Goal: Download file/media

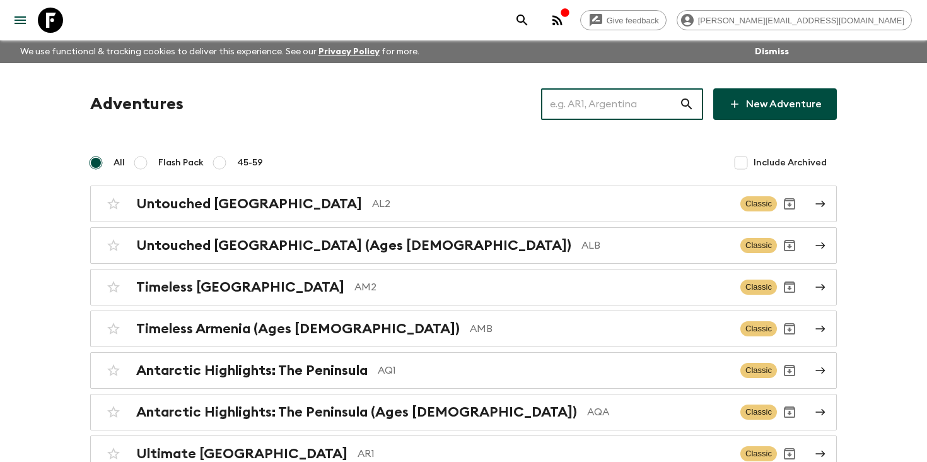
click at [612, 105] on input "text" at bounding box center [610, 103] width 138 height 35
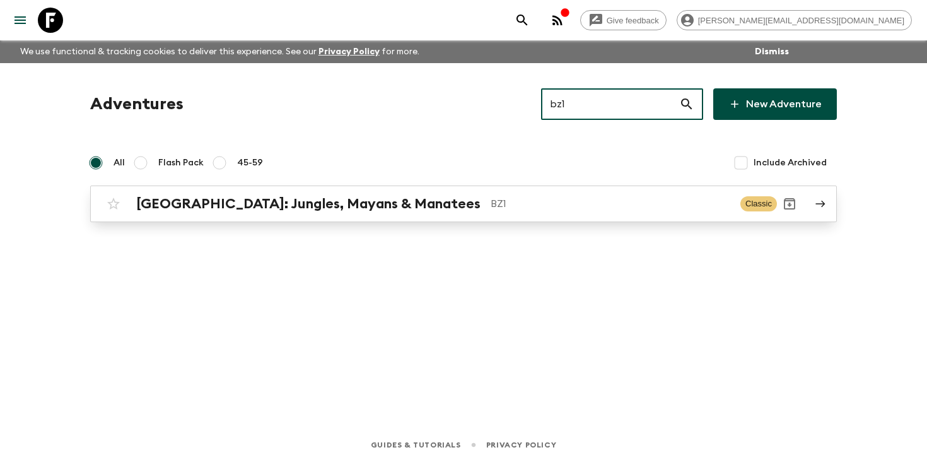
type input "bz1"
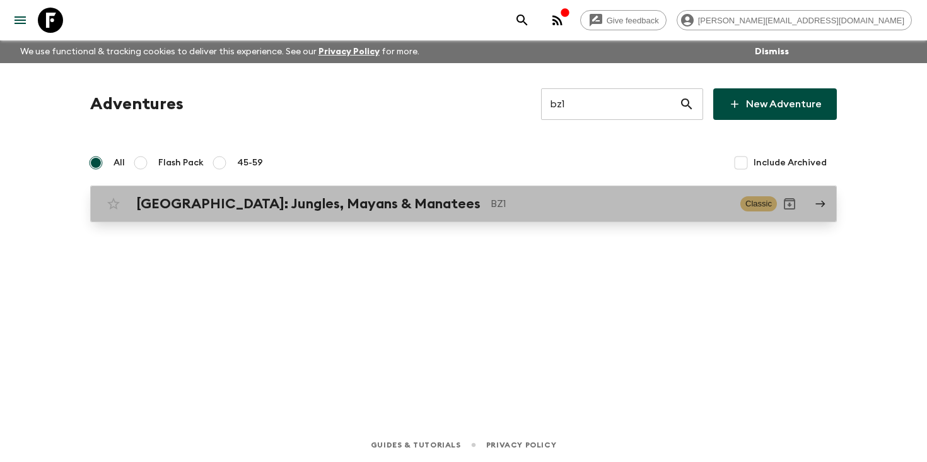
click at [491, 200] on p "BZ1" at bounding box center [611, 203] width 240 height 15
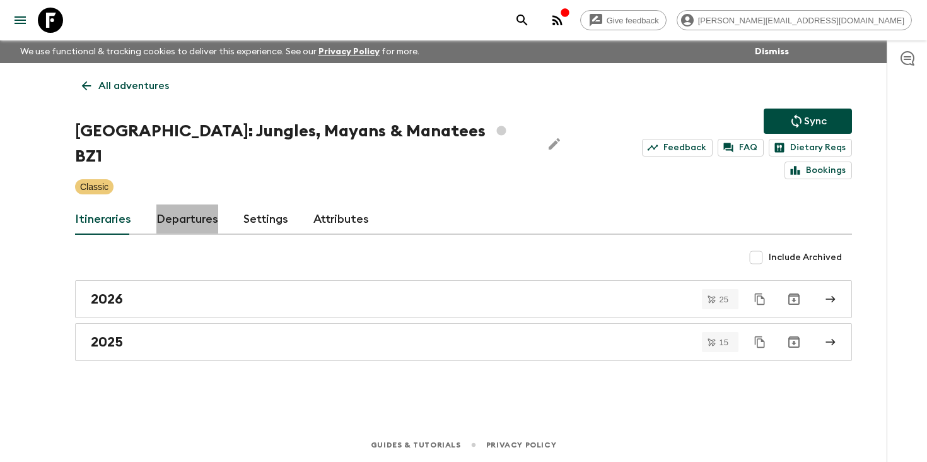
click at [173, 204] on link "Departures" at bounding box center [187, 219] width 62 height 30
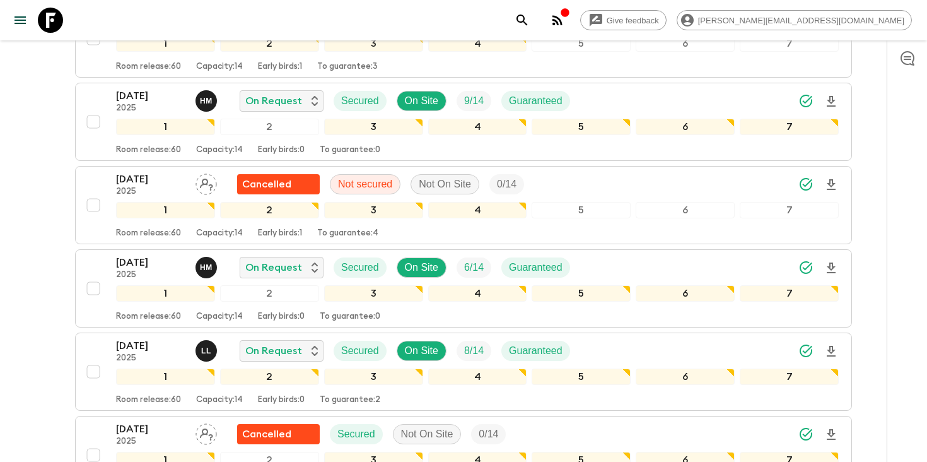
scroll to position [1316, 0]
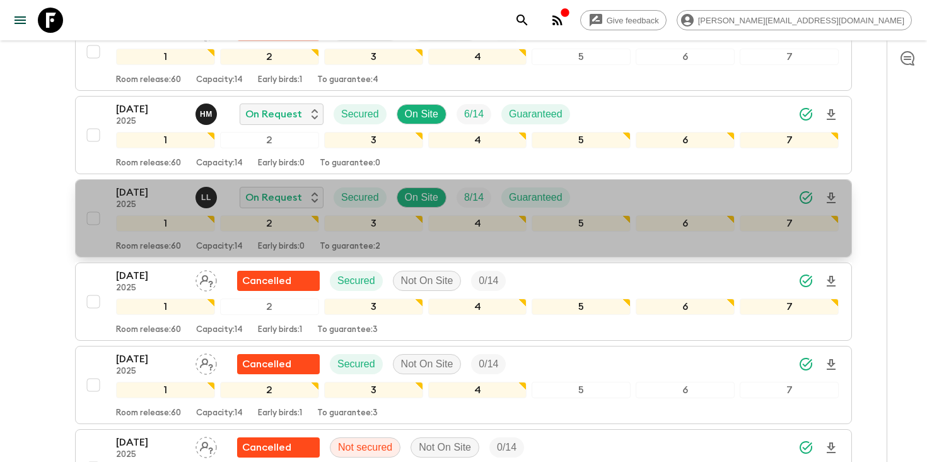
click at [134, 185] on p "[DATE]" at bounding box center [150, 192] width 69 height 15
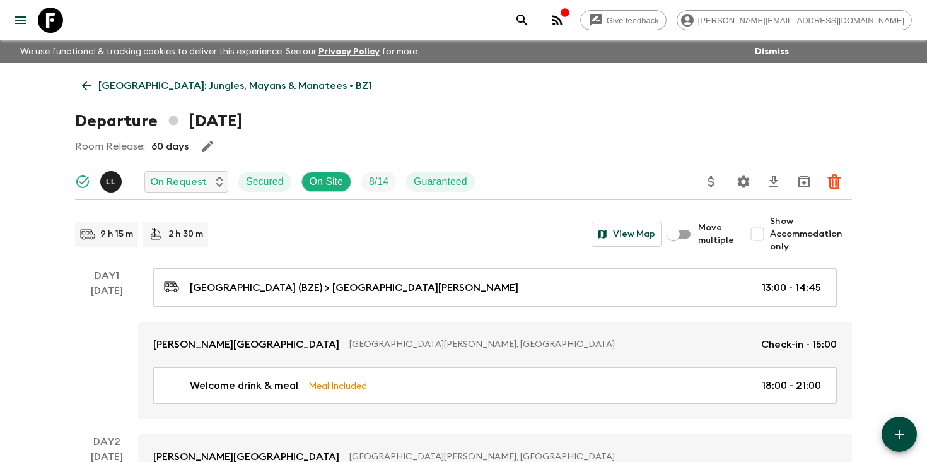
click at [115, 95] on link "[GEOGRAPHIC_DATA]: Jungles, Mayans & Manatees • BZ1" at bounding box center [227, 85] width 304 height 25
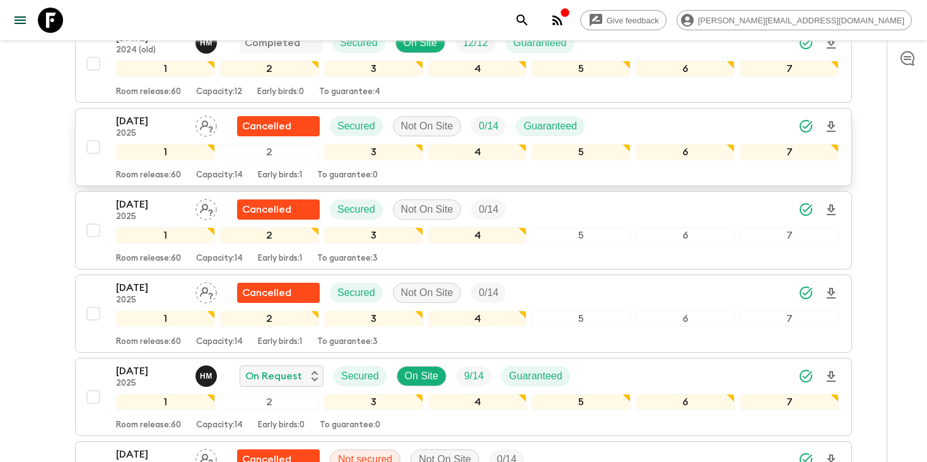
scroll to position [1110, 0]
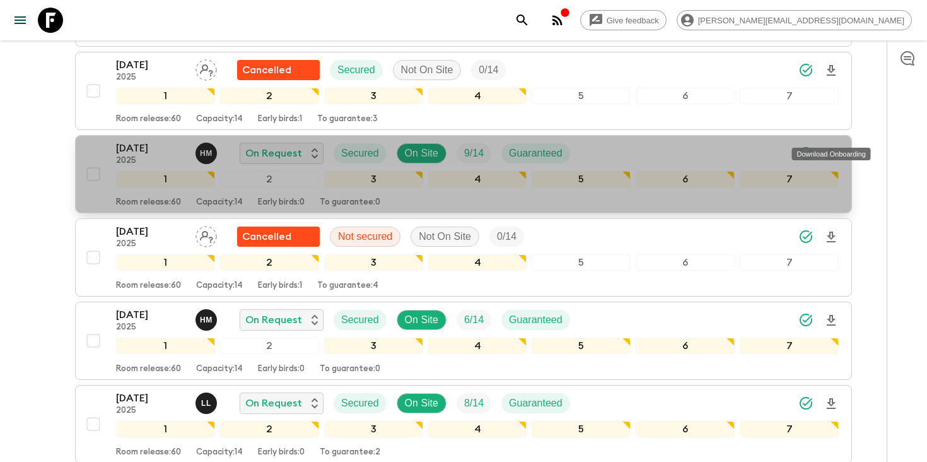
click at [835, 146] on icon "Download Onboarding" at bounding box center [831, 153] width 15 height 15
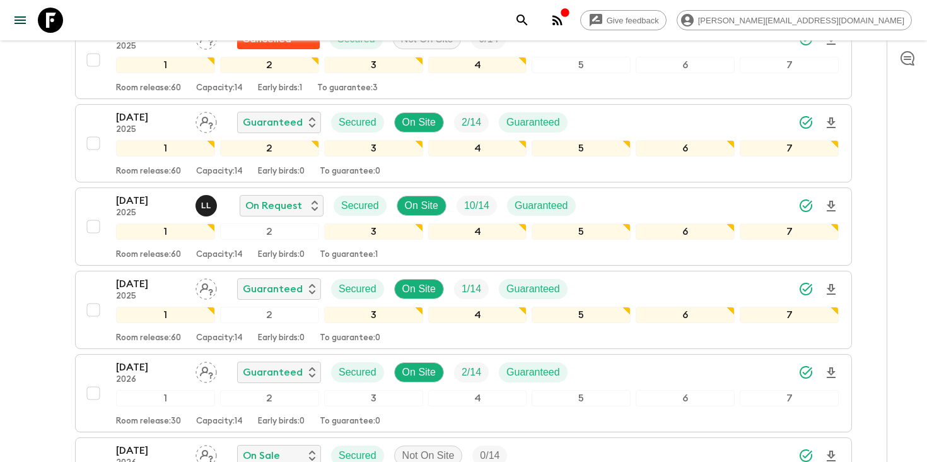
scroll to position [1892, 0]
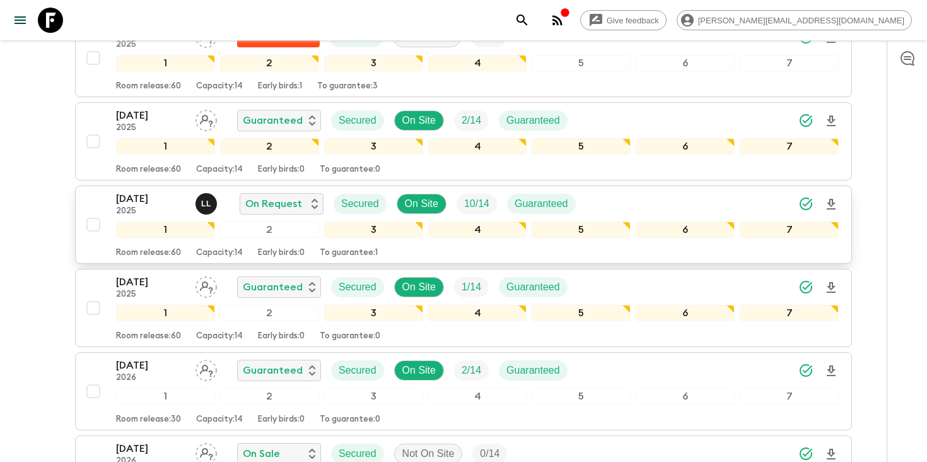
click at [834, 197] on icon "Download Onboarding" at bounding box center [831, 204] width 15 height 15
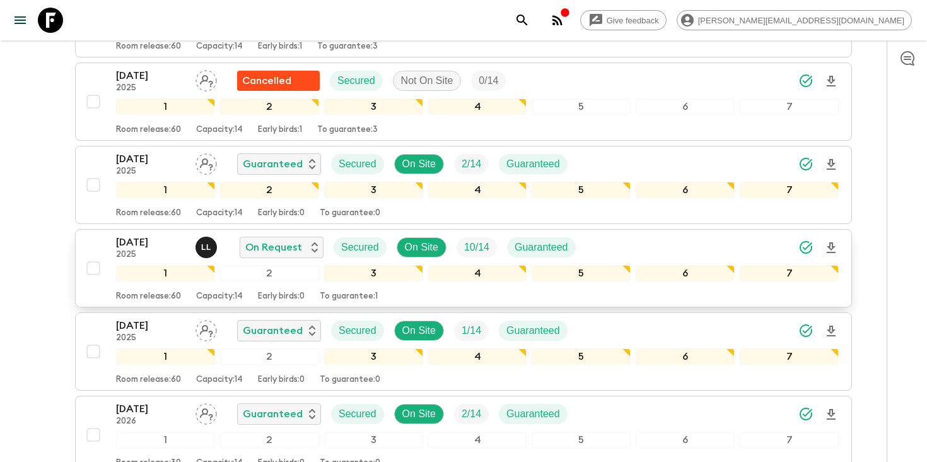
scroll to position [1817, 0]
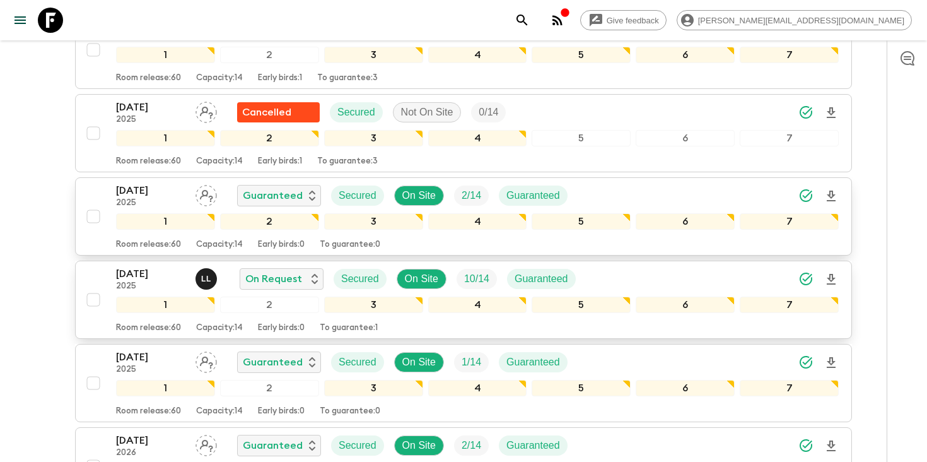
click at [831, 189] on icon "Download Onboarding" at bounding box center [831, 196] width 15 height 15
